Goal: Check status: Check status

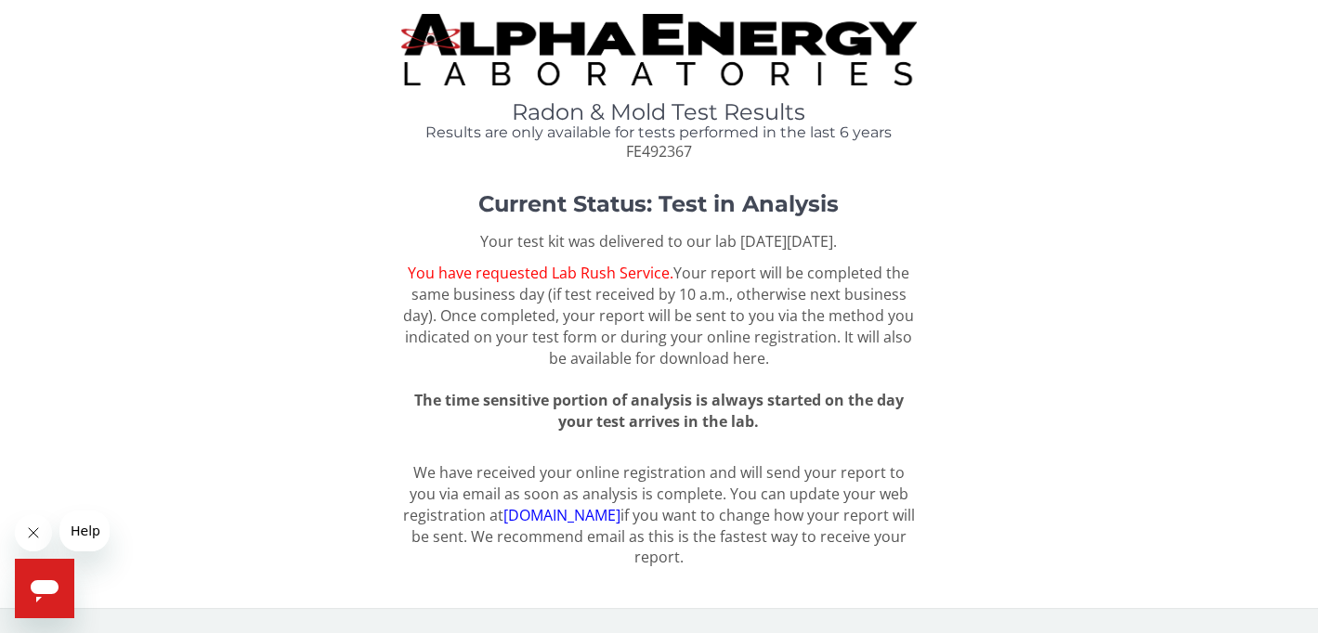
click at [653, 287] on span "You have requested Lab Rush Service. Your report will be completed the same bus…" at bounding box center [658, 315] width 511 height 105
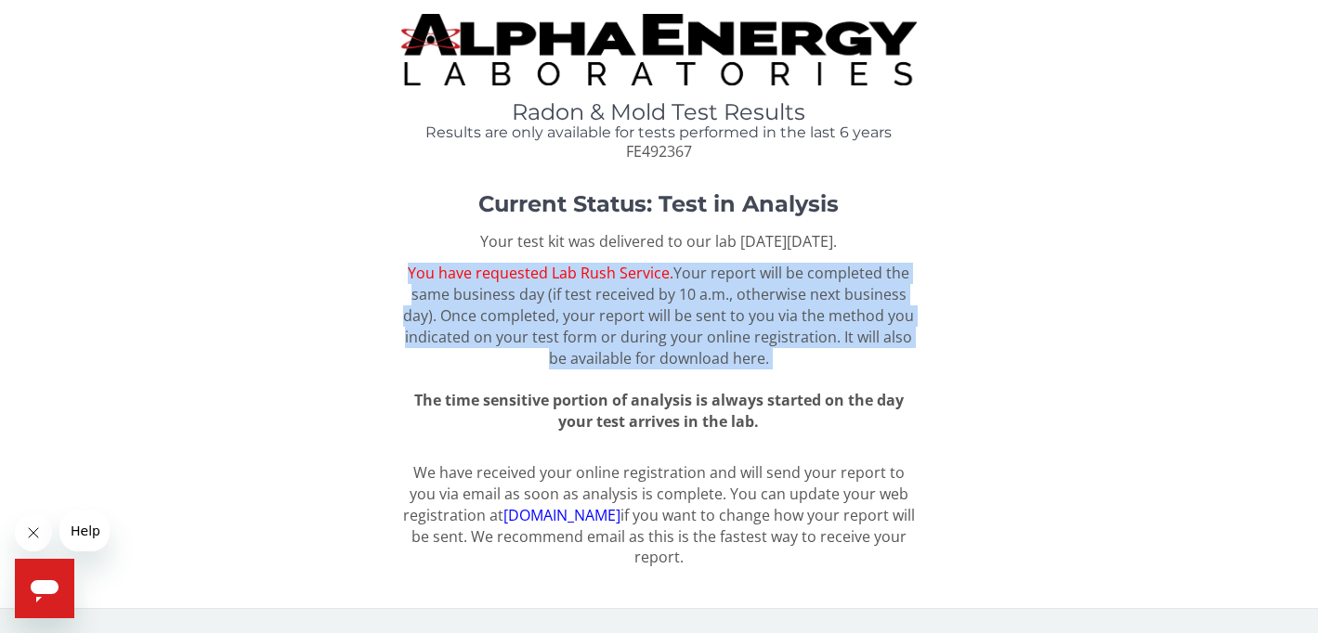
click at [653, 287] on span "You have requested Lab Rush Service. Your report will be completed the same bus…" at bounding box center [658, 315] width 511 height 105
click at [656, 303] on span "You have requested Lab Rush Service. Your report will be completed the same bus…" at bounding box center [658, 315] width 511 height 105
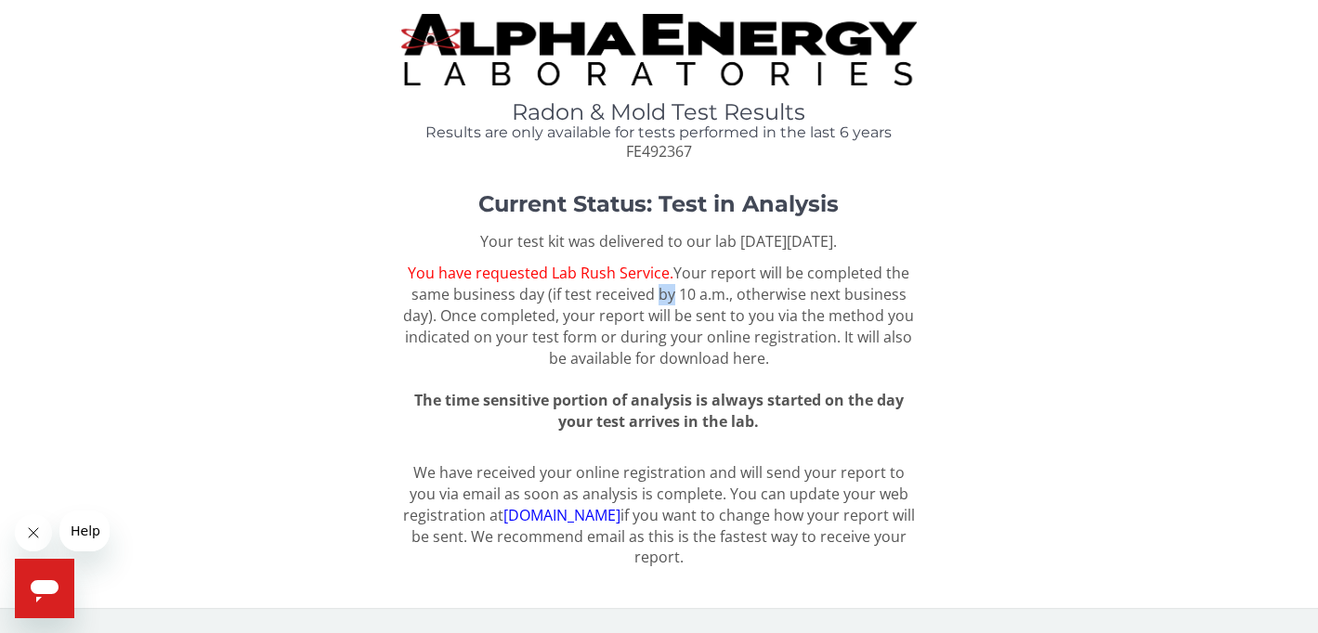
click at [656, 303] on span "You have requested Lab Rush Service. Your report will be completed the same bus…" at bounding box center [658, 315] width 511 height 105
click at [687, 141] on span "FE492367" at bounding box center [659, 151] width 66 height 20
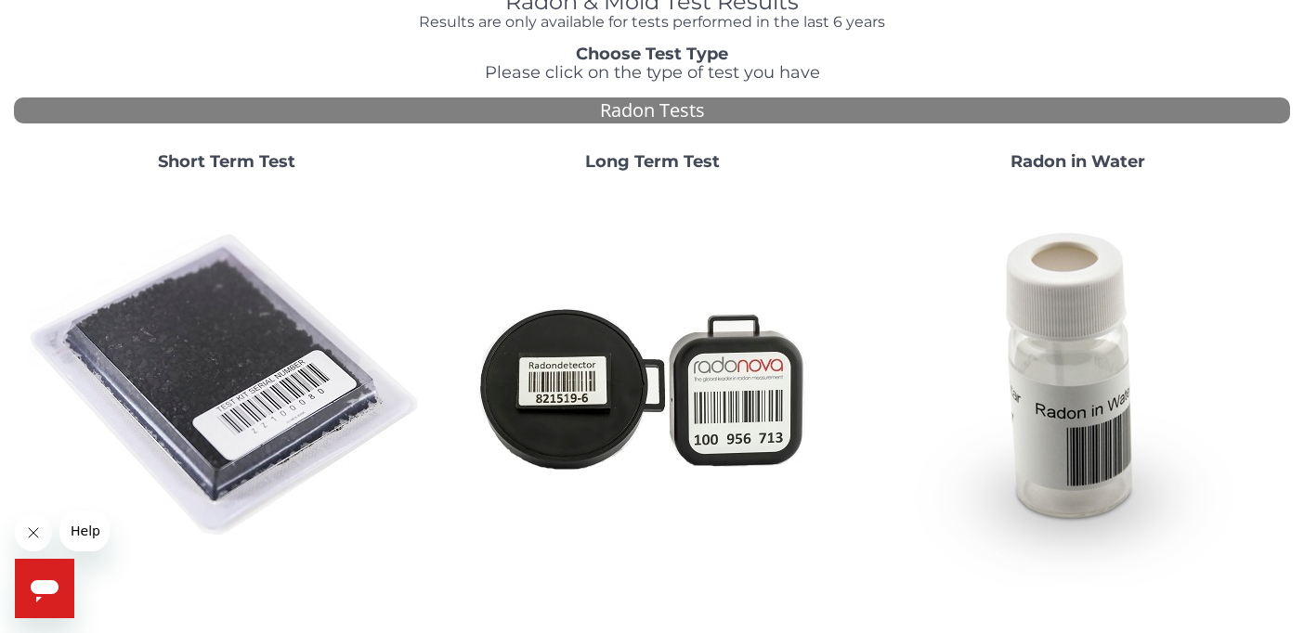
scroll to position [93, 0]
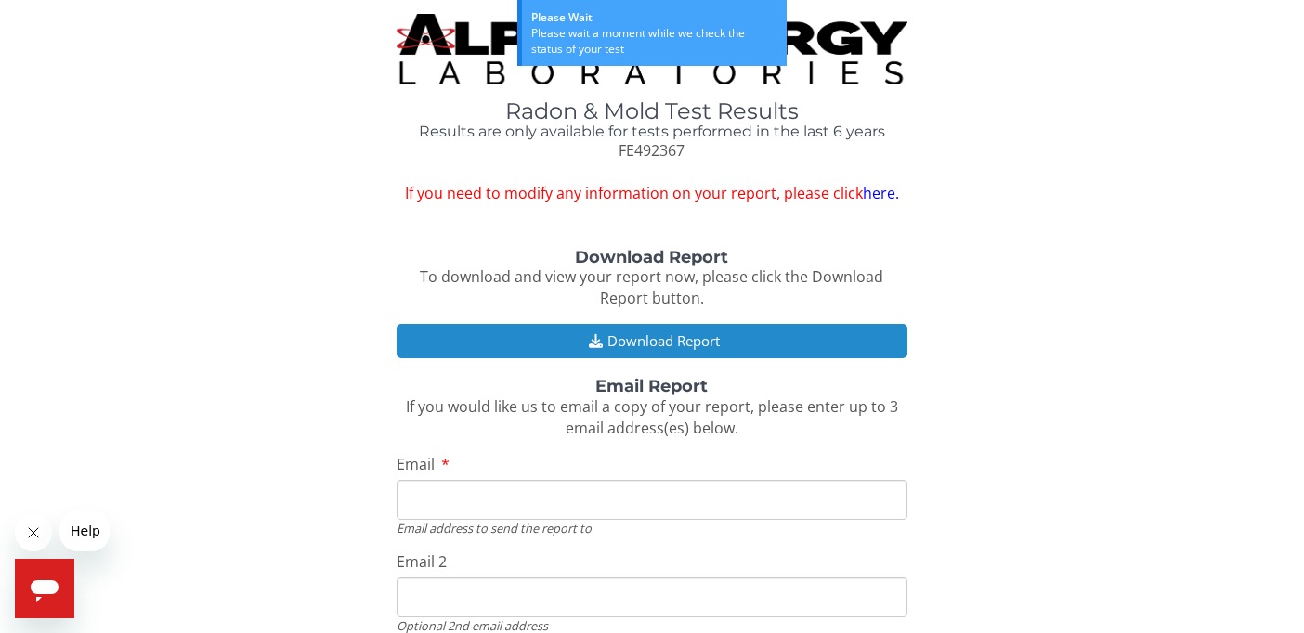
click at [774, 346] on button "Download Report" at bounding box center [651, 341] width 511 height 34
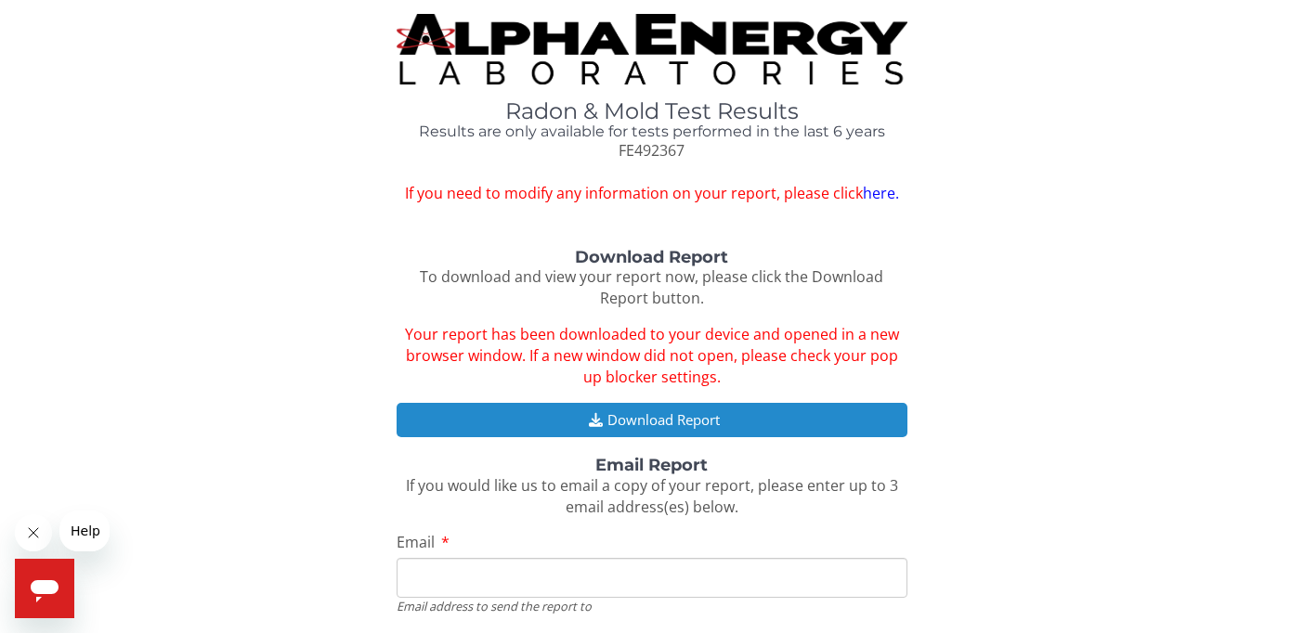
click at [789, 412] on button "Download Report" at bounding box center [651, 420] width 511 height 34
